Goal: Task Accomplishment & Management: Manage account settings

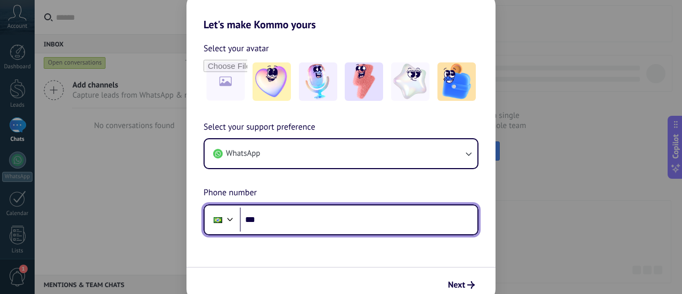
click at [302, 224] on input "***" at bounding box center [359, 219] width 238 height 25
type input "**********"
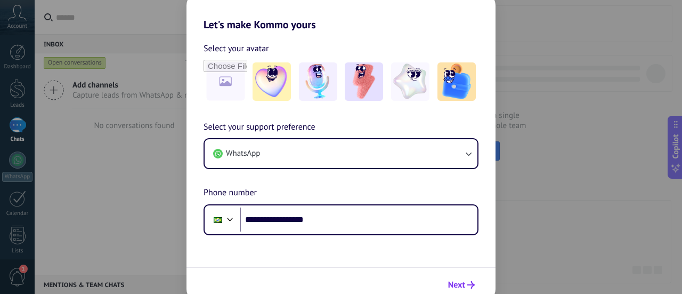
click at [461, 281] on span "Next" at bounding box center [456, 284] width 17 height 7
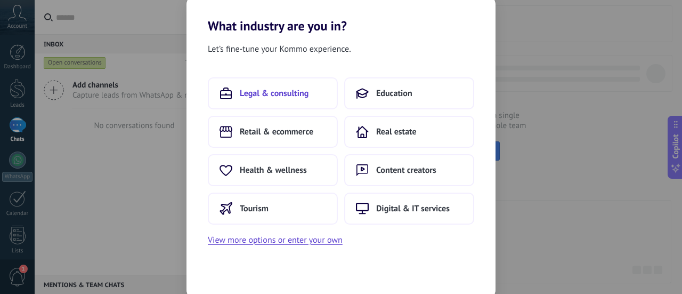
click at [303, 88] on span "Legal & consulting" at bounding box center [274, 93] width 69 height 11
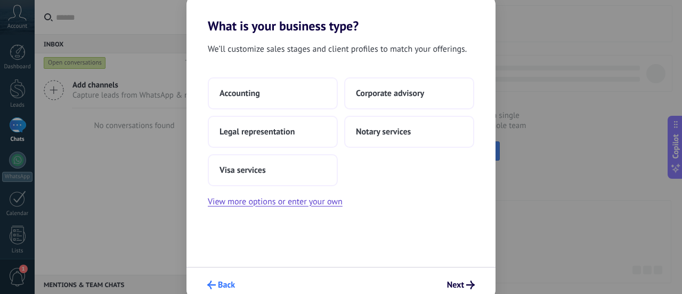
click at [220, 286] on span "Back" at bounding box center [226, 284] width 17 height 7
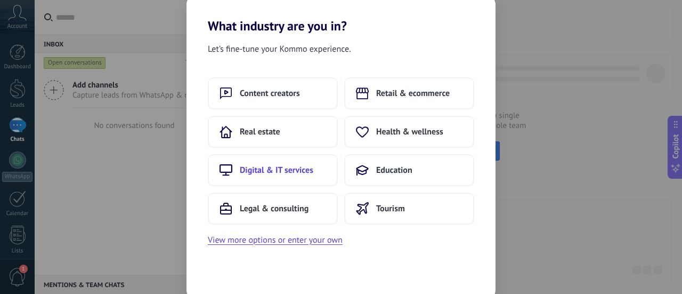
click at [286, 174] on span "Digital & IT services" at bounding box center [277, 170] width 74 height 11
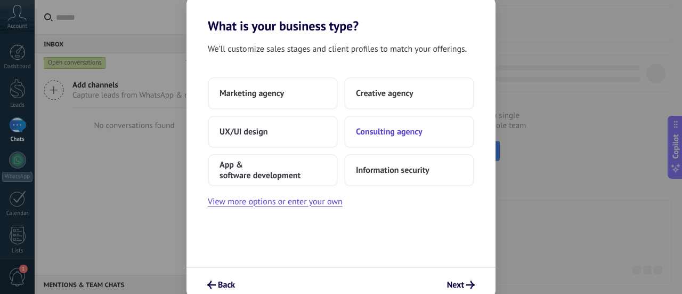
click at [377, 130] on span "Consulting agency" at bounding box center [389, 131] width 67 height 11
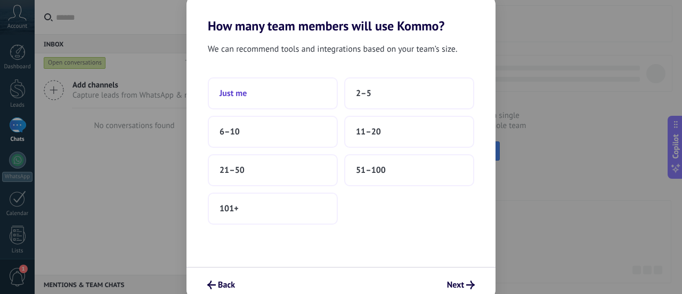
click at [259, 93] on button "Just me" at bounding box center [273, 93] width 130 height 32
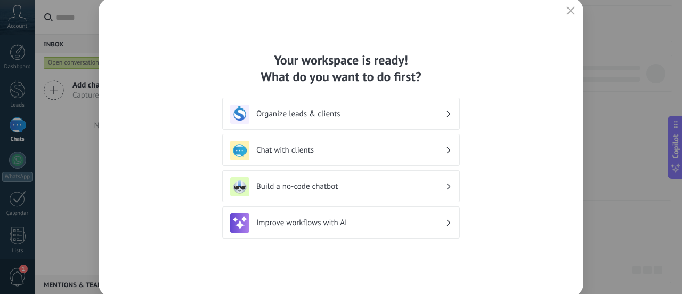
click at [336, 152] on h3 "Chat with clients" at bounding box center [350, 150] width 189 height 10
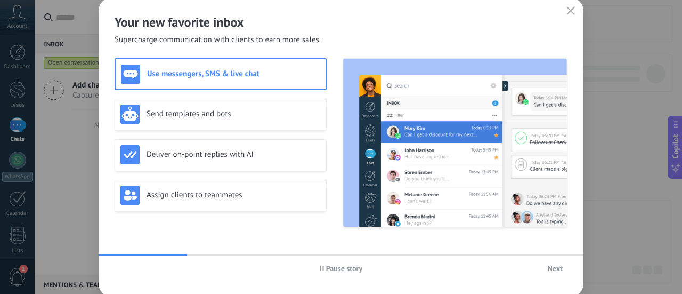
click at [552, 269] on span "Next" at bounding box center [555, 267] width 15 height 7
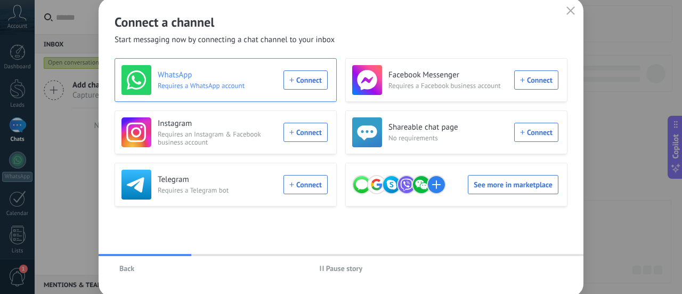
click at [305, 76] on div "WhatsApp Requires a WhatsApp account Connect" at bounding box center [225, 80] width 206 height 30
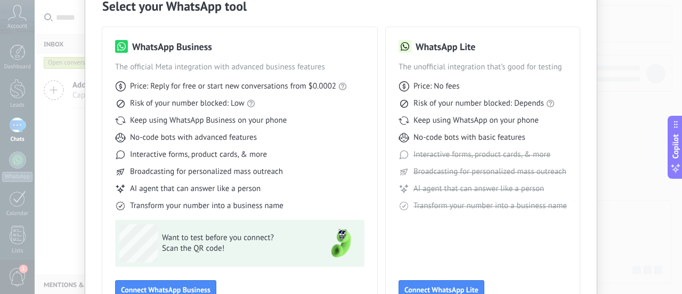
scroll to position [107, 0]
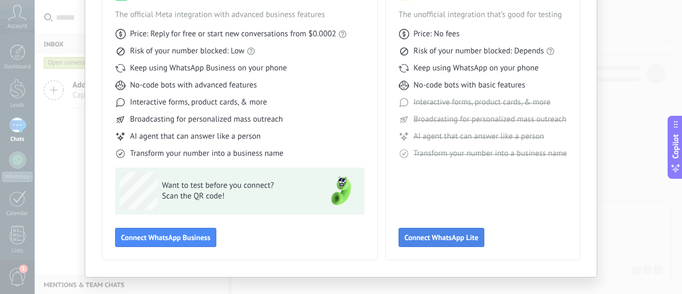
click at [450, 237] on span "Connect WhatsApp Lite" at bounding box center [442, 236] width 74 height 7
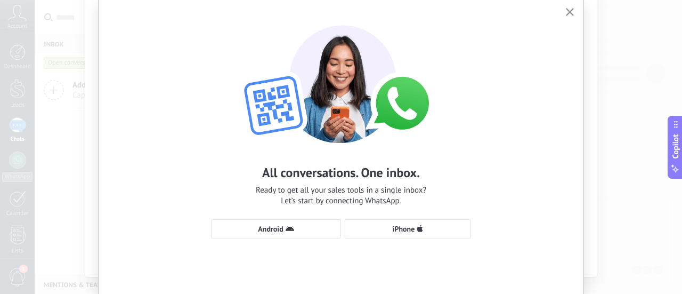
scroll to position [53, 0]
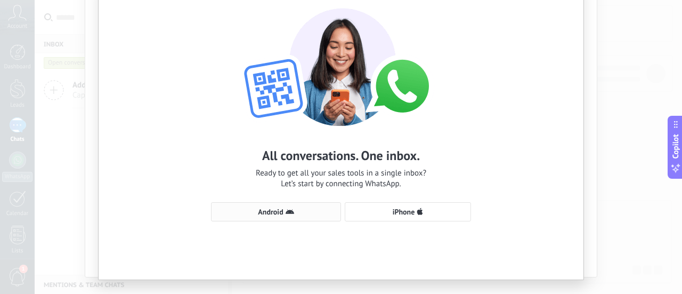
click at [286, 213] on use "button" at bounding box center [290, 211] width 9 height 5
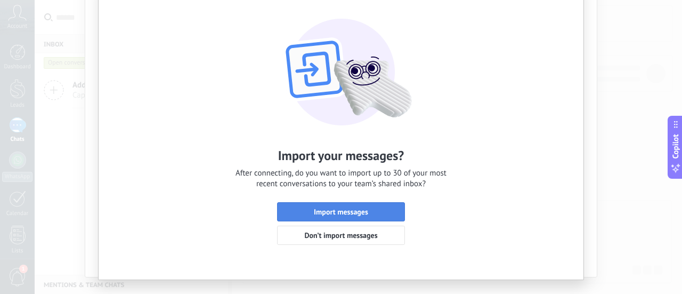
click at [354, 212] on span "Import messages" at bounding box center [341, 211] width 54 height 7
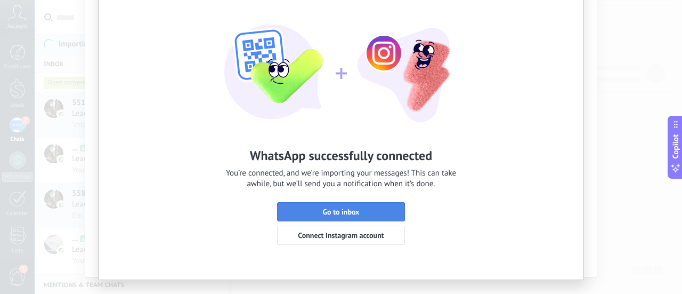
click at [355, 213] on span "Go to inbox" at bounding box center [341, 211] width 37 height 7
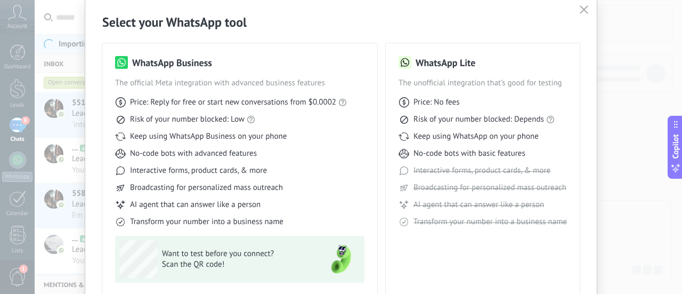
scroll to position [0, 0]
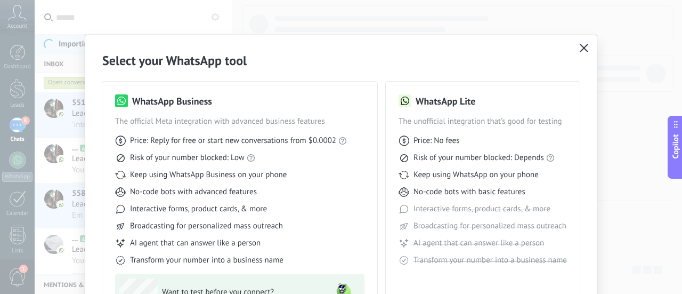
click at [585, 52] on icon "button" at bounding box center [584, 48] width 9 height 9
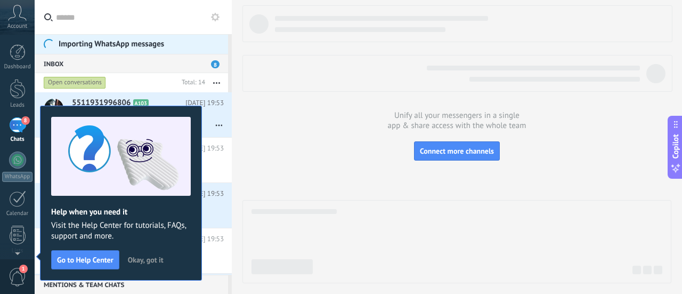
click at [18, 272] on span "1" at bounding box center [18, 277] width 18 height 19
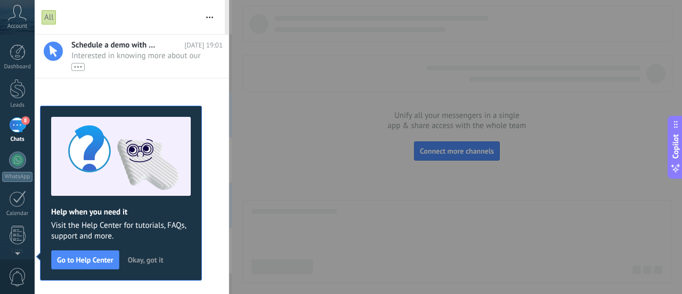
click at [22, 16] on icon at bounding box center [17, 13] width 19 height 16
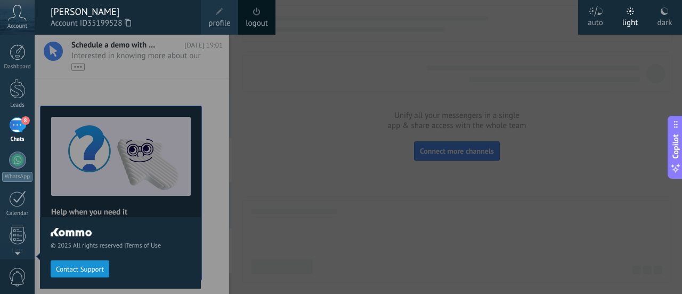
click at [223, 15] on span at bounding box center [220, 12] width 12 height 12
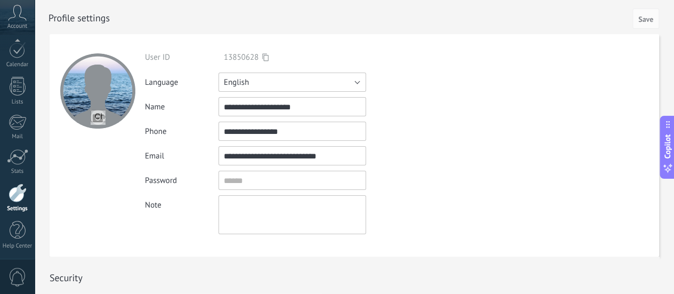
click at [267, 84] on button "English" at bounding box center [293, 81] width 148 height 19
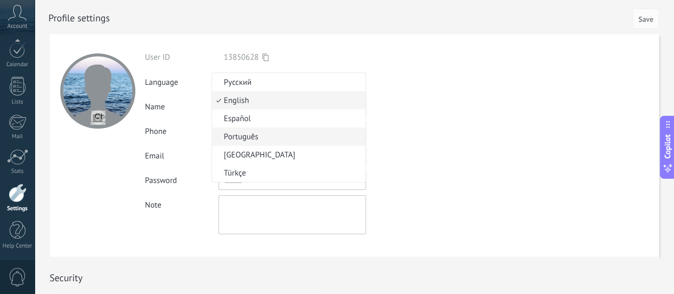
click at [253, 135] on span "Português" at bounding box center [287, 137] width 150 height 10
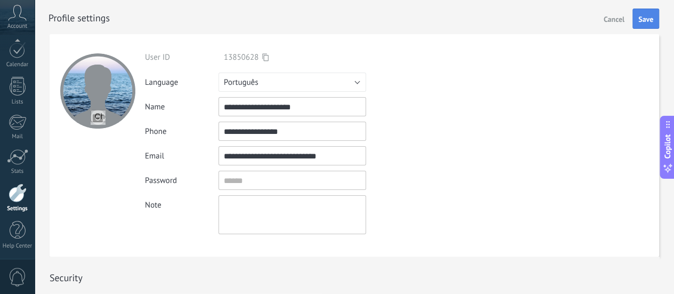
click at [647, 18] on span "Save" at bounding box center [646, 18] width 15 height 7
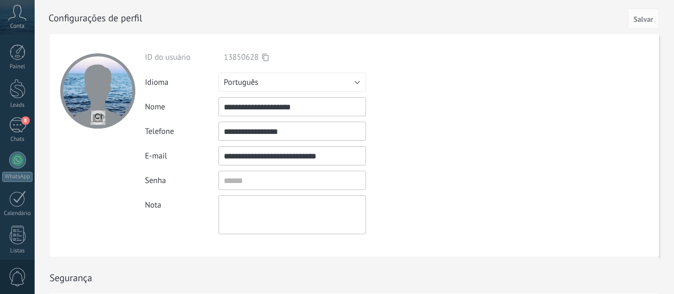
click at [21, 20] on icon at bounding box center [17, 13] width 19 height 16
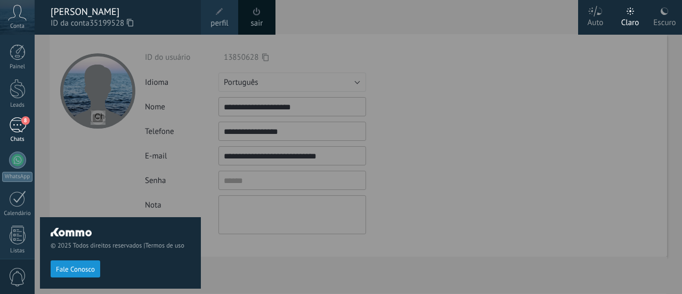
click at [18, 126] on div "8" at bounding box center [17, 124] width 17 height 15
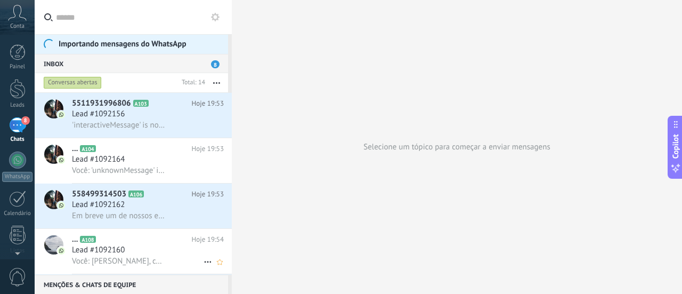
scroll to position [107, 0]
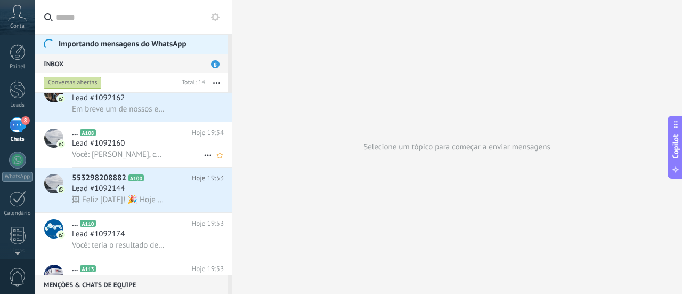
click at [165, 150] on div "Você: [PERSON_NAME], conseguimos agora?" at bounding box center [148, 154] width 152 height 11
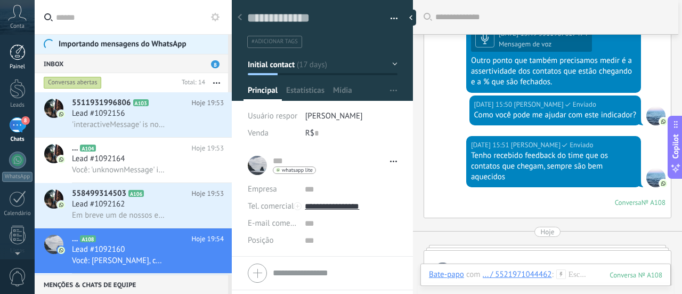
click at [20, 50] on div at bounding box center [18, 52] width 16 height 16
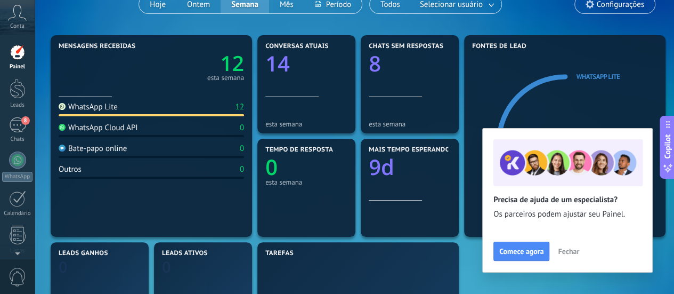
scroll to position [107, 0]
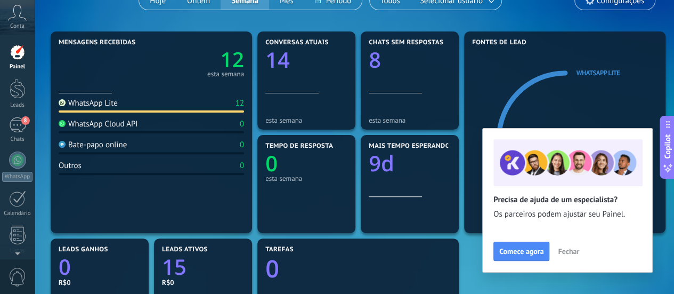
click at [577, 250] on span "Fechar" at bounding box center [568, 250] width 21 height 7
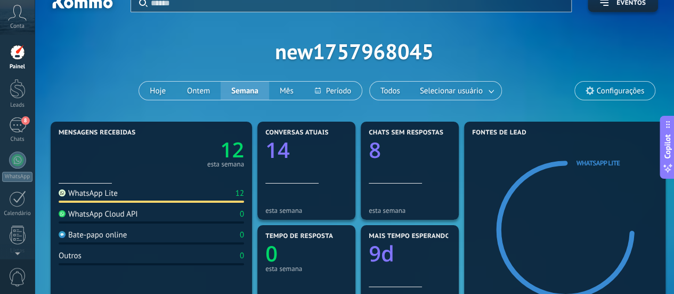
scroll to position [0, 0]
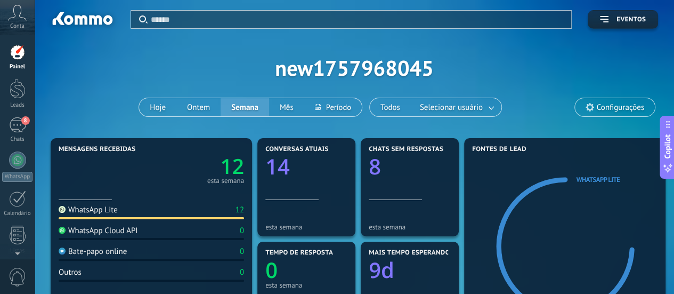
click at [329, 74] on div "Aplicar Eventos new1757968045 Hoje Ontem Semana Mês Todos Selecionar usuário Co…" at bounding box center [355, 67] width 608 height 135
click at [613, 103] on span "Configurações" at bounding box center [620, 107] width 47 height 9
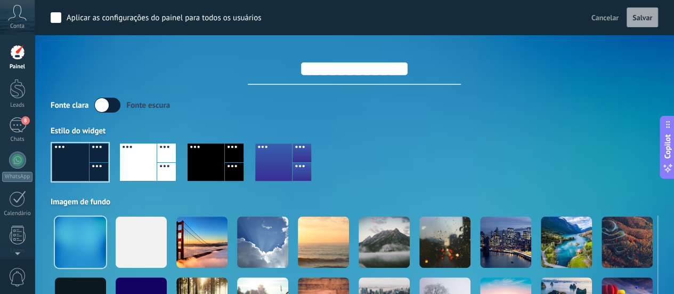
click at [329, 68] on input "**********" at bounding box center [354, 69] width 213 height 32
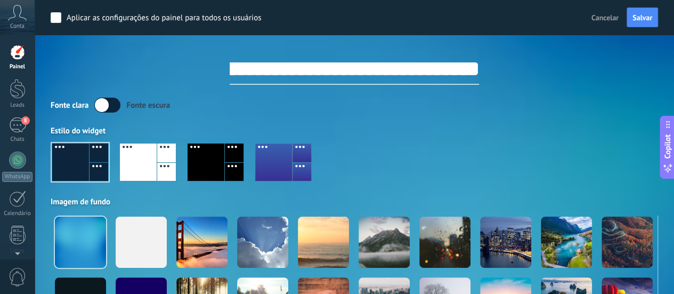
scroll to position [0, 66]
type input "**********"
click at [652, 18] on span "Salvar" at bounding box center [643, 17] width 20 height 7
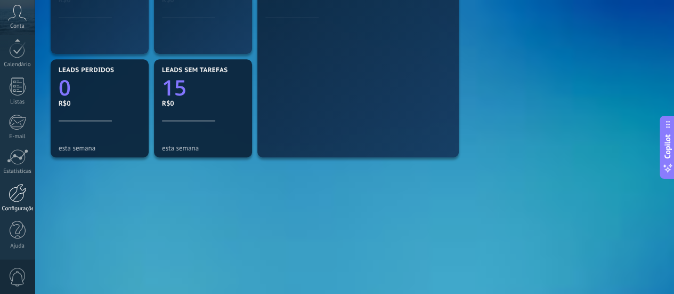
scroll to position [391, 0]
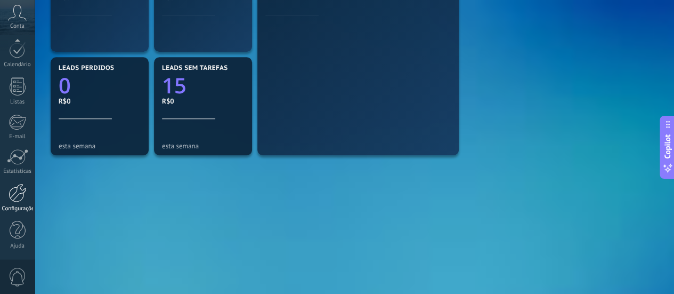
click at [21, 196] on div at bounding box center [18, 192] width 18 height 19
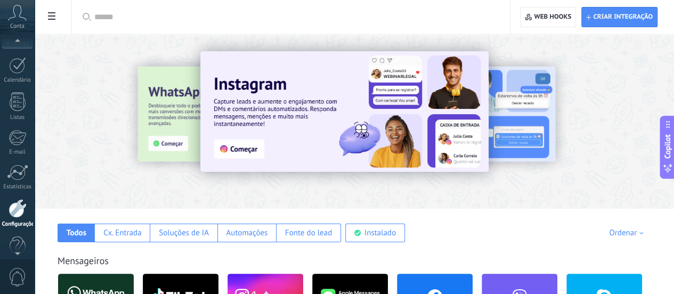
click at [18, 18] on icon at bounding box center [17, 13] width 19 height 16
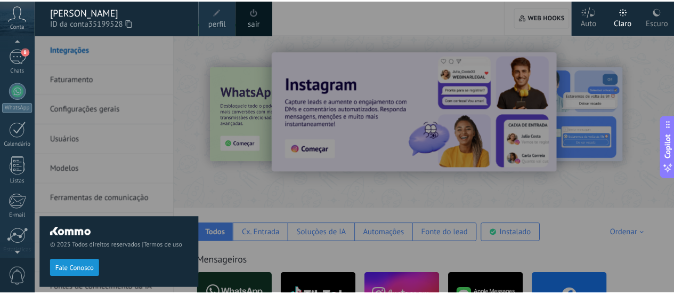
scroll to position [52, 0]
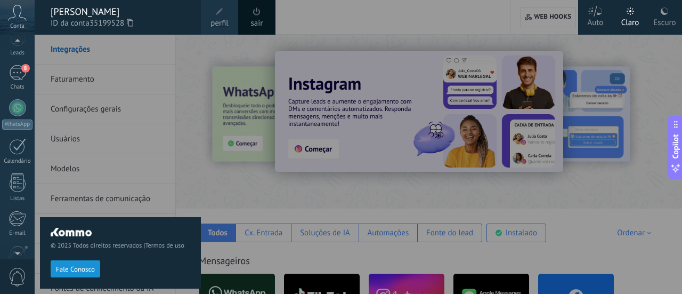
click at [217, 13] on span at bounding box center [219, 11] width 7 height 7
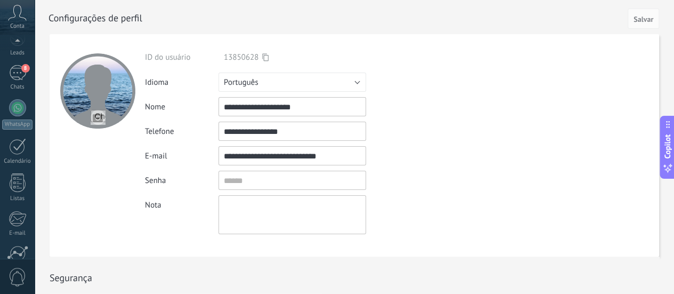
scroll to position [149, 0]
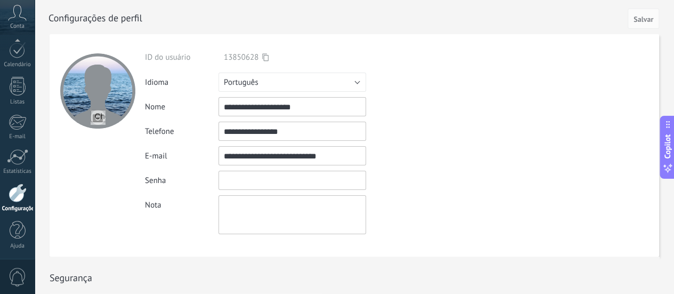
click at [272, 179] on input "textbox" at bounding box center [293, 180] width 148 height 19
click at [326, 154] on input "**********" at bounding box center [293, 155] width 148 height 19
click at [260, 173] on input "textbox" at bounding box center [293, 180] width 148 height 19
click at [308, 84] on button "Português" at bounding box center [293, 81] width 148 height 19
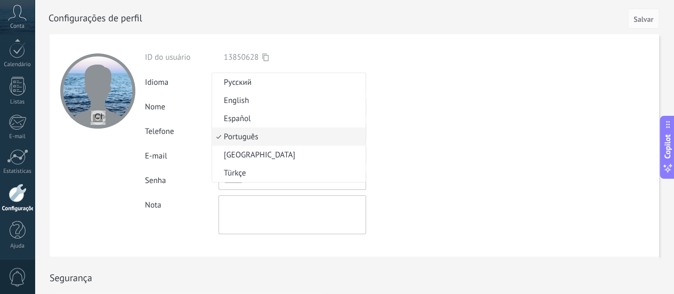
click at [308, 84] on span "Русский" at bounding box center [287, 82] width 150 height 10
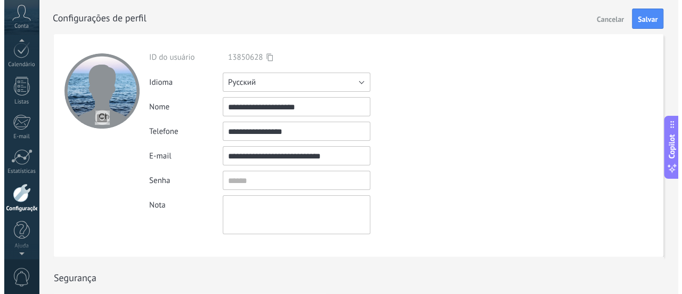
scroll to position [113, 0]
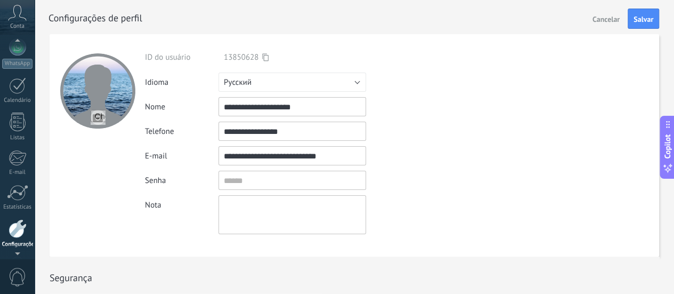
click at [14, 15] on icon at bounding box center [17, 13] width 19 height 16
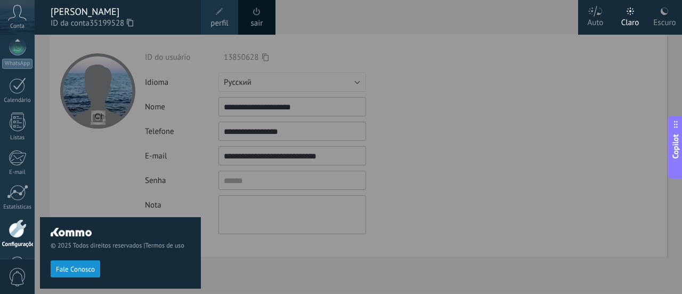
scroll to position [149, 0]
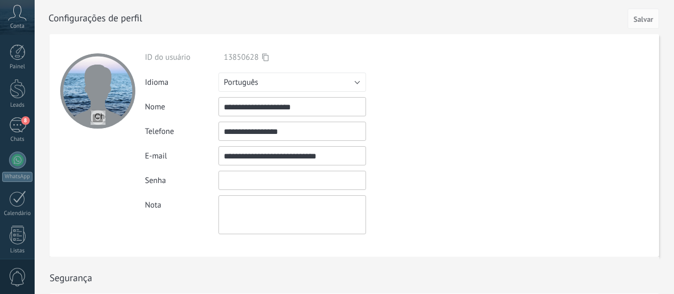
click at [277, 181] on input "textbox" at bounding box center [293, 180] width 148 height 19
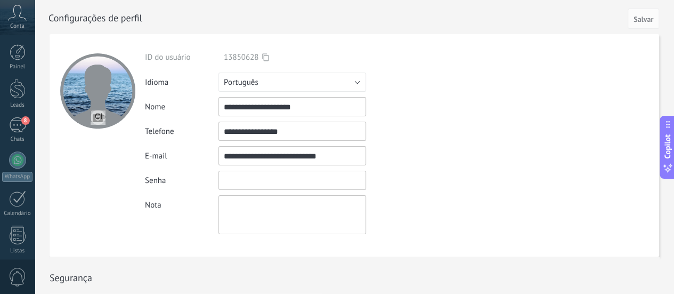
click at [272, 183] on input "textbox" at bounding box center [293, 180] width 148 height 19
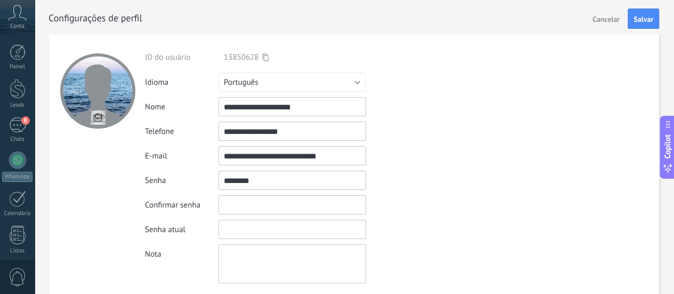
type input "********"
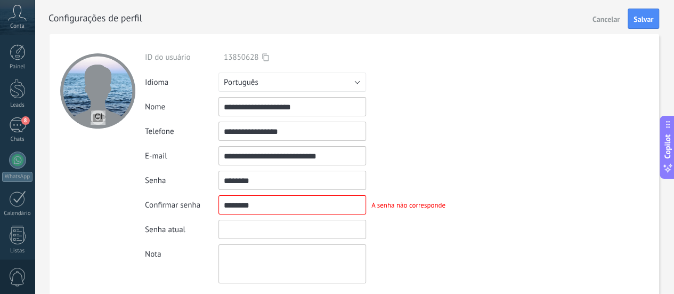
click at [233, 232] on input "textbox" at bounding box center [293, 229] width 148 height 19
click at [260, 182] on input "textbox" at bounding box center [293, 180] width 148 height 19
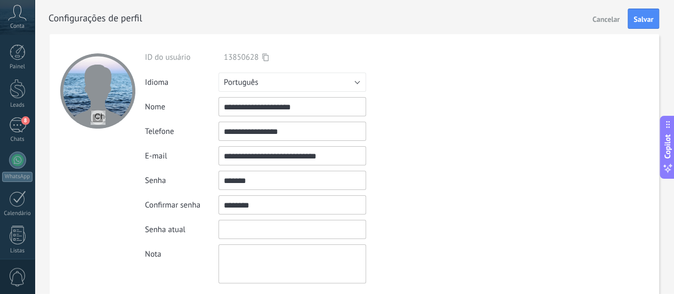
type input "********"
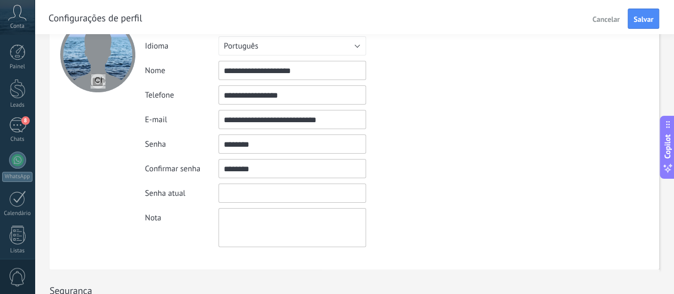
scroll to position [53, 0]
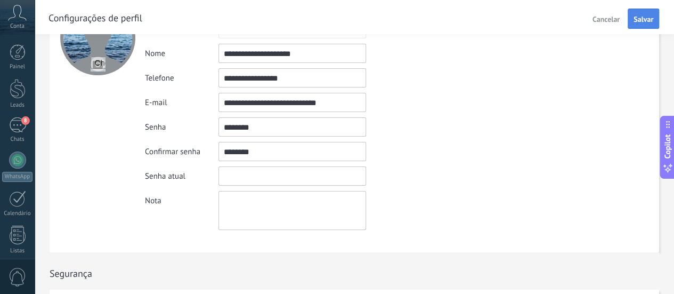
click at [647, 20] on span "Salvar" at bounding box center [644, 18] width 20 height 7
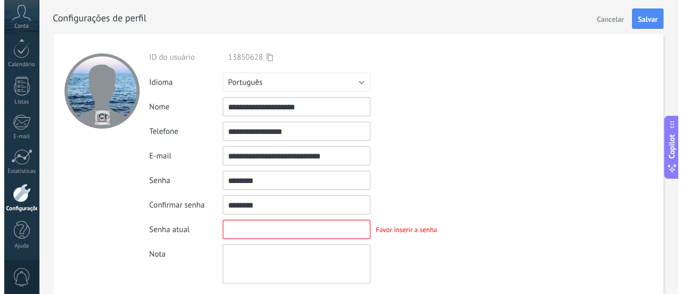
scroll to position [129, 0]
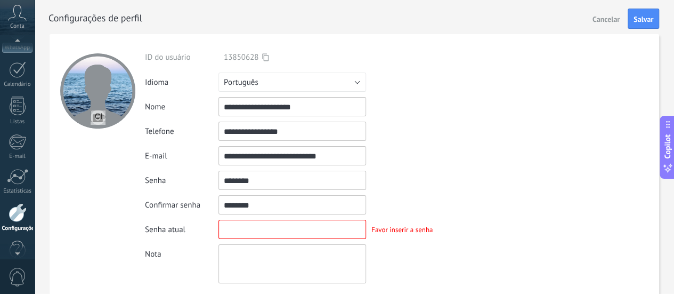
click at [16, 13] on icon at bounding box center [17, 13] width 19 height 16
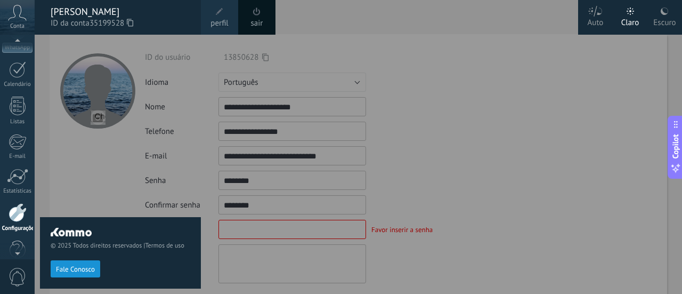
click at [214, 18] on span "perfil" at bounding box center [220, 24] width 18 height 12
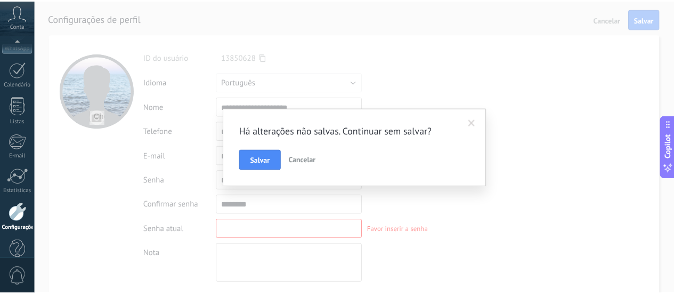
scroll to position [149, 0]
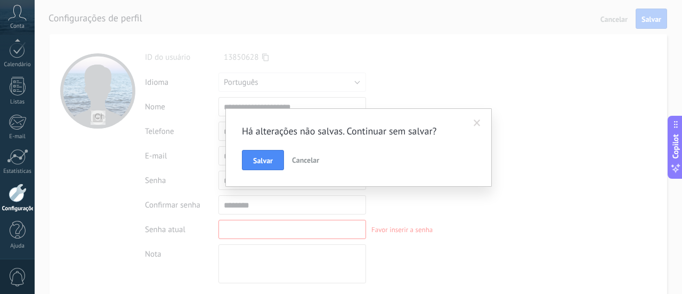
click at [307, 160] on span "Cancelar" at bounding box center [305, 160] width 27 height 10
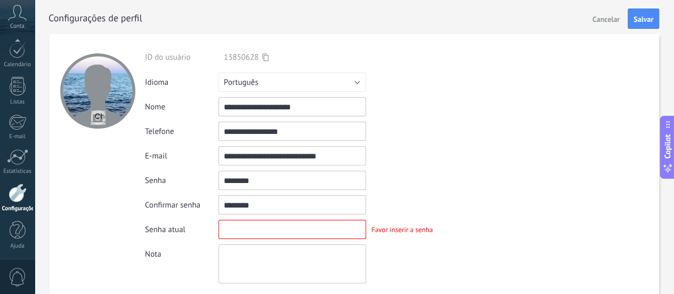
click at [24, 13] on icon at bounding box center [17, 13] width 19 height 16
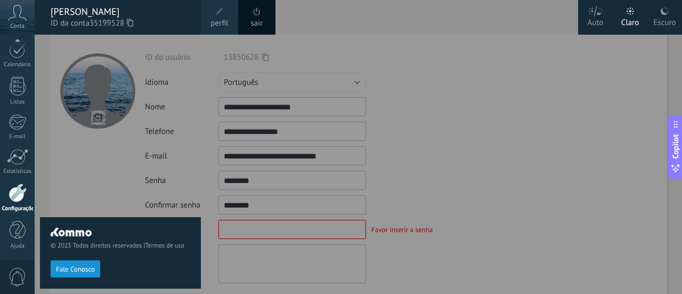
click at [258, 14] on span at bounding box center [256, 11] width 7 height 8
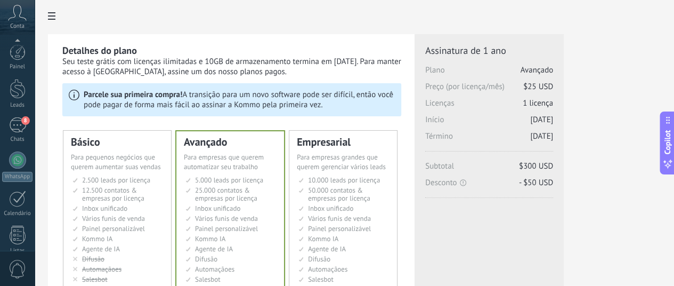
scroll to position [157, 0]
